Goal: Task Accomplishment & Management: Manage account settings

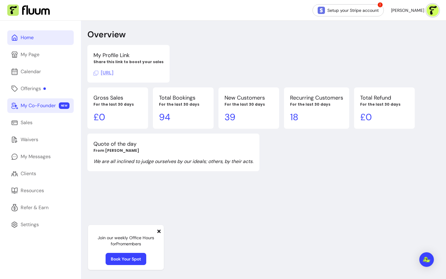
click at [30, 106] on div "My Co-Founder" at bounding box center [38, 105] width 35 height 7
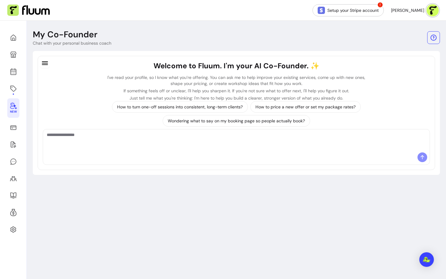
click at [197, 151] on div at bounding box center [236, 140] width 387 height 23
type textarea "**********"
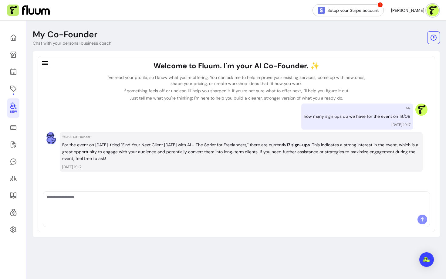
click at [144, 206] on textarea "Ask me anything..." at bounding box center [236, 203] width 379 height 18
click at [128, 202] on textarea "Ask me anything..." at bounding box center [236, 203] width 379 height 18
click at [89, 201] on textarea "Ask me anything..." at bounding box center [236, 203] width 379 height 18
type textarea "**********"
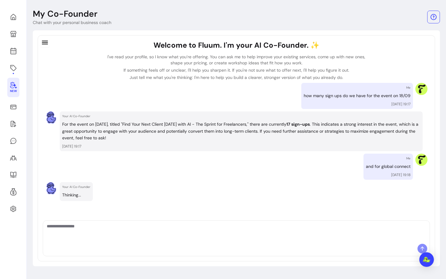
scroll to position [20, 0]
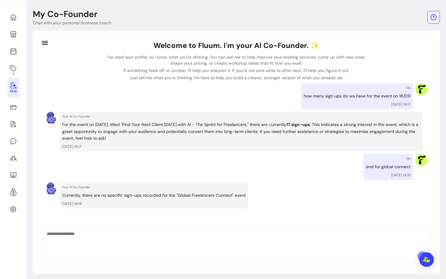
click at [176, 245] on textarea "Ask me anything..." at bounding box center [236, 240] width 379 height 18
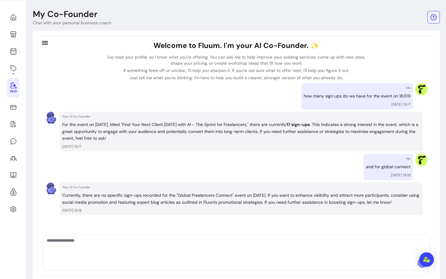
click at [167, 237] on div at bounding box center [236, 246] width 387 height 23
type textarea "**********"
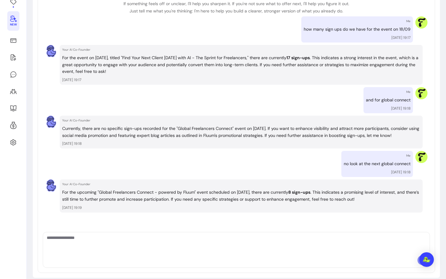
scroll to position [88, 0]
click at [211, 242] on textarea "Ask me anything..." at bounding box center [236, 243] width 379 height 18
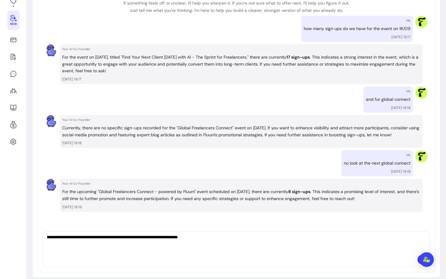
type textarea "**********"
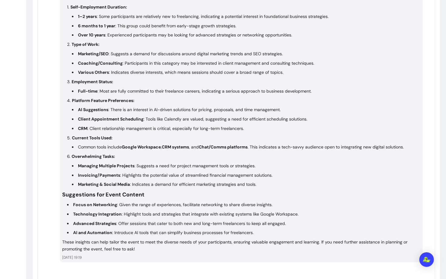
scroll to position [358, 0]
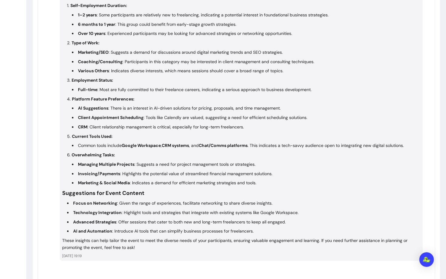
click at [113, 184] on strong "Marketing & Social Media" at bounding box center [104, 182] width 52 height 5
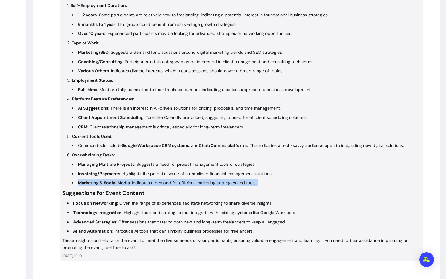
click at [113, 184] on strong "Marketing & Social Media" at bounding box center [104, 182] width 52 height 5
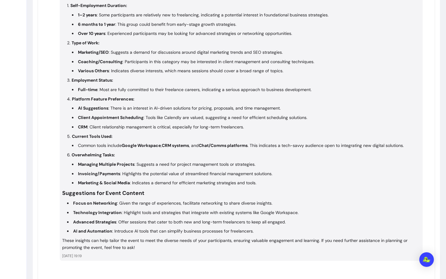
click at [113, 172] on strong "Invoicing/Payments" at bounding box center [99, 173] width 42 height 5
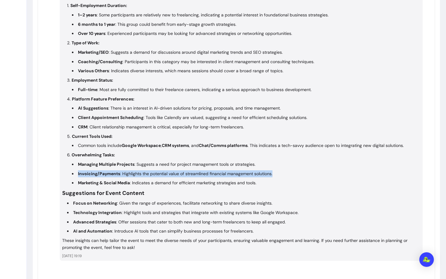
click at [113, 172] on strong "Invoicing/Payments" at bounding box center [99, 173] width 42 height 5
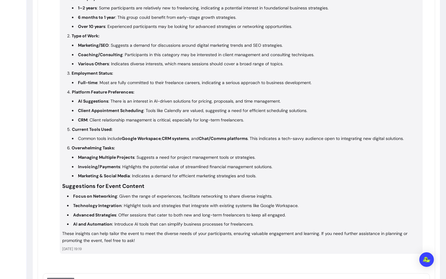
click at [111, 199] on li "Focus on Networking : Given the range of experiences, facilitate networking to …" at bounding box center [243, 196] width 353 height 7
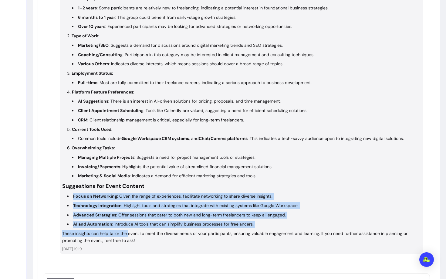
drag, startPoint x: 73, startPoint y: 193, endPoint x: 128, endPoint y: 231, distance: 67.2
click at [128, 231] on div "Here's an analysis based on the waivers answered for the "Global Freelancers Co…" at bounding box center [241, 109] width 358 height 269
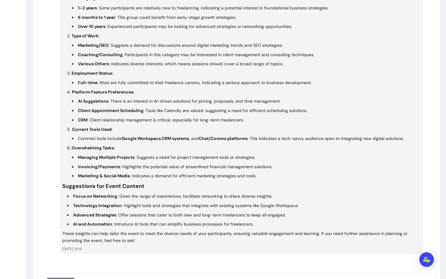
click at [165, 223] on li "AI and Automation : Introduce AI tools that can simplify business processes for…" at bounding box center [243, 224] width 353 height 7
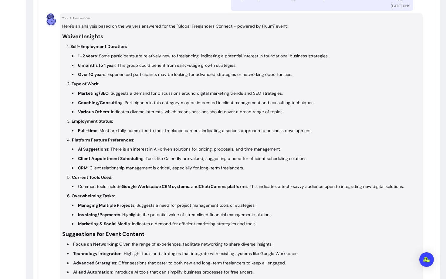
scroll to position [317, 0]
click at [108, 70] on ul "1–2 years : Some participants are relatively new to freelancing, indicating a p…" at bounding box center [243, 64] width 353 height 25
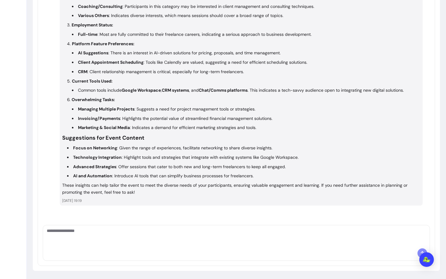
click at [135, 236] on textarea "Ask me anything..." at bounding box center [236, 237] width 379 height 18
type textarea "**********"
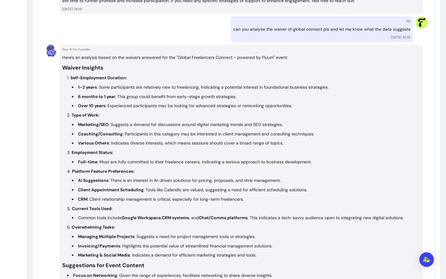
scroll to position [0, 0]
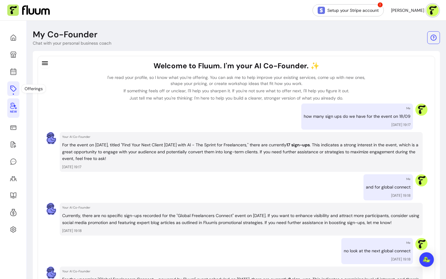
click at [16, 85] on link at bounding box center [13, 88] width 12 height 15
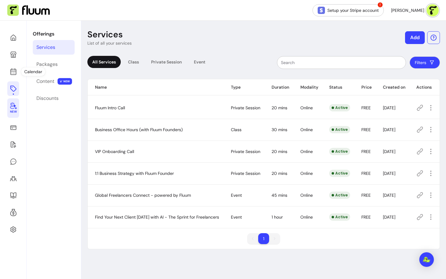
click at [6, 76] on div "New" at bounding box center [13, 160] width 27 height 279
click at [14, 71] on icon at bounding box center [13, 71] width 7 height 7
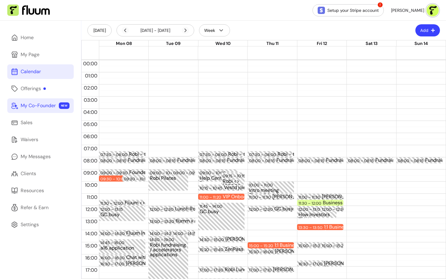
click at [183, 34] on span at bounding box center [185, 30] width 7 height 7
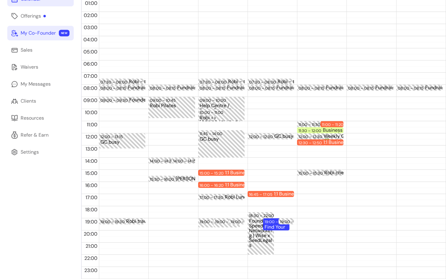
scroll to position [72, 0]
click at [270, 225] on div "Find Your Next Client [DATE] with AI - The Sprint for Freelancers (16 / 100)" at bounding box center [276, 227] width 23 height 5
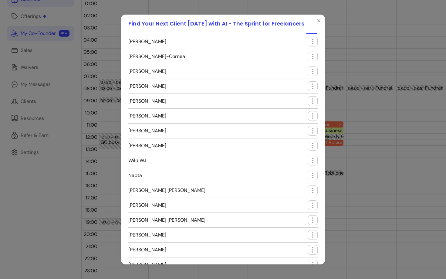
scroll to position [57, 0]
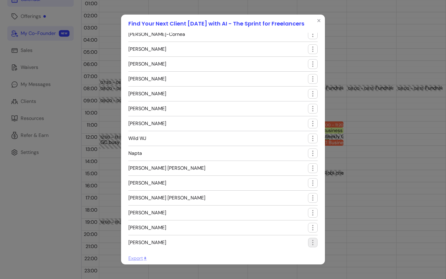
click at [315, 245] on icon "button" at bounding box center [312, 242] width 7 height 7
click at [292, 264] on span "Edit booking" at bounding box center [291, 267] width 44 height 6
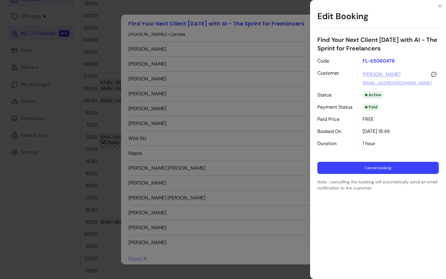
click at [347, 168] on button "Cancel booking" at bounding box center [377, 168] width 121 height 12
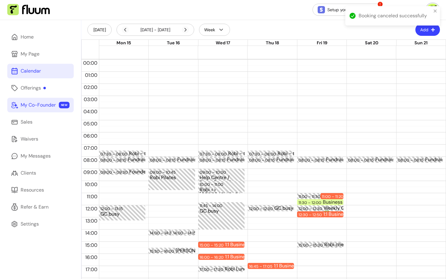
scroll to position [0, 0]
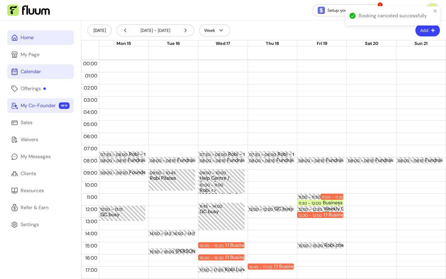
click at [28, 35] on div "Home" at bounding box center [27, 37] width 13 height 7
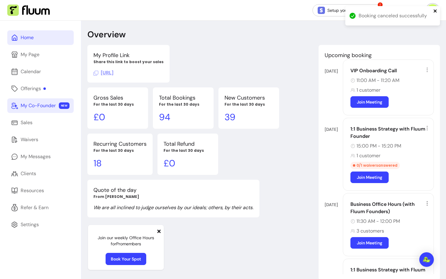
click at [437, 12] on icon "close" at bounding box center [435, 10] width 4 height 5
